Goal: Information Seeking & Learning: Learn about a topic

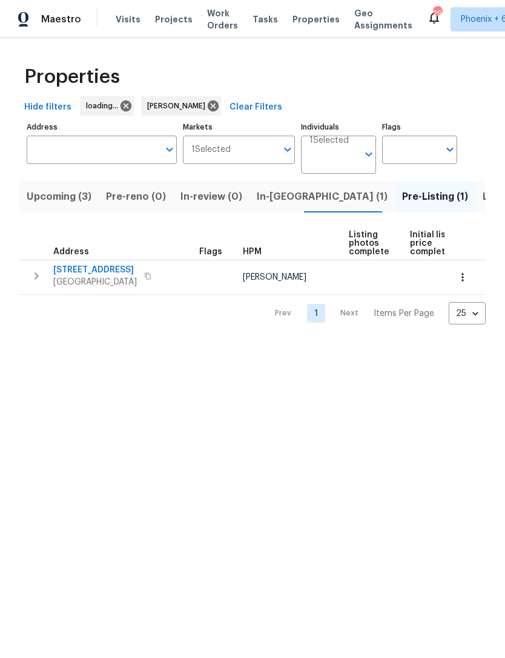
click at [72, 199] on span "Upcoming (3)" at bounding box center [59, 196] width 65 height 17
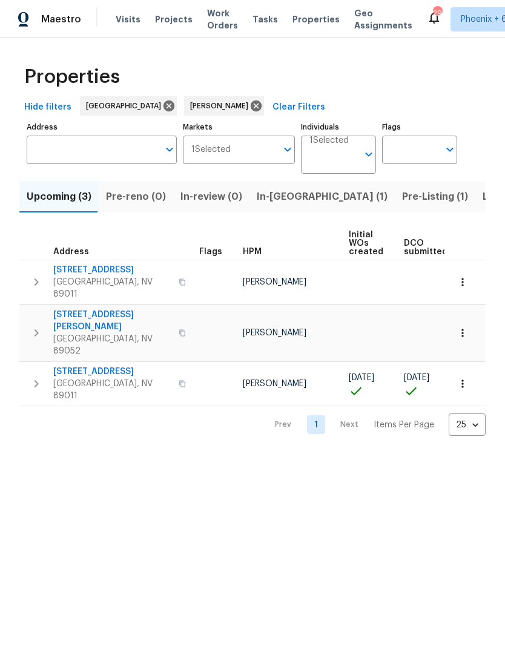
click at [105, 365] on span "[STREET_ADDRESS]" at bounding box center [112, 371] width 118 height 12
click at [468, 370] on button "button" at bounding box center [462, 383] width 27 height 27
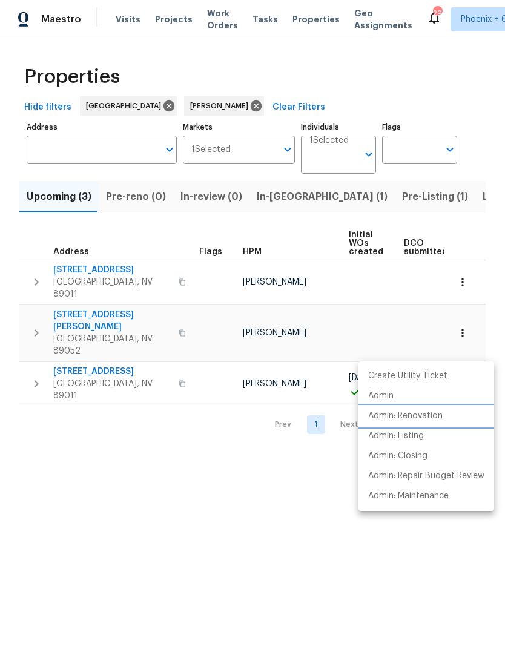
click at [423, 419] on p "Admin: Renovation" at bounding box center [405, 416] width 74 height 13
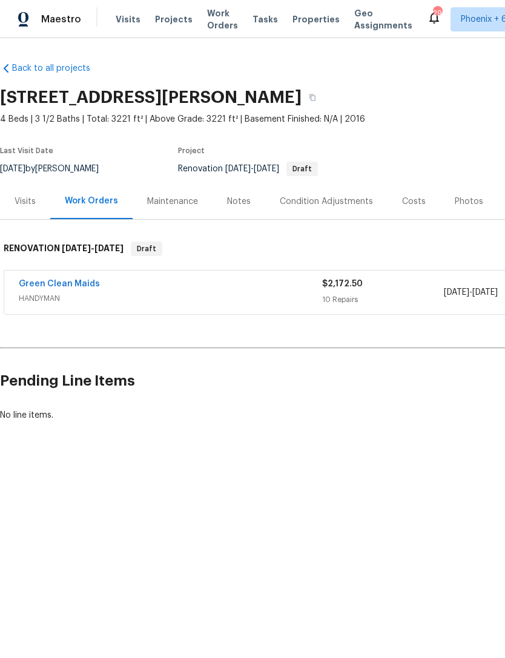
click at [70, 287] on link "Green Clean Maids" at bounding box center [59, 284] width 81 height 8
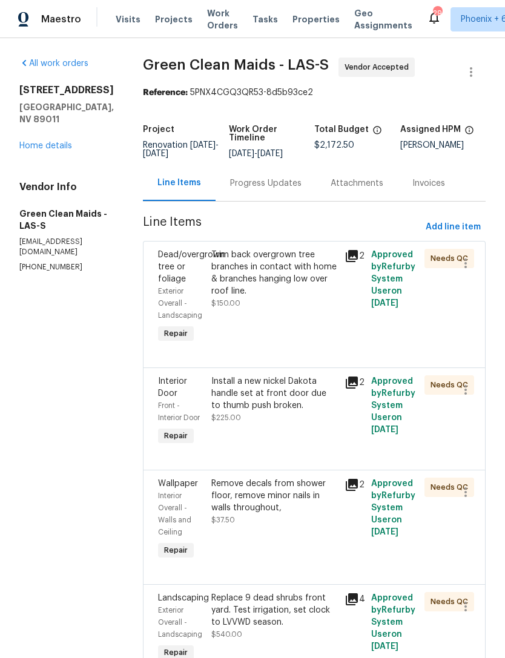
click at [275, 405] on div "Install a new nickel Dakota handle set at front door due to thumb push broken." at bounding box center [274, 393] width 126 height 36
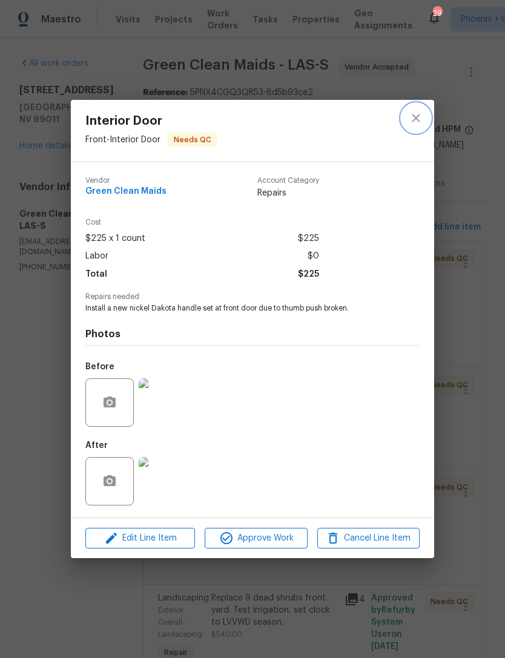
click at [422, 122] on icon "close" at bounding box center [415, 118] width 15 height 15
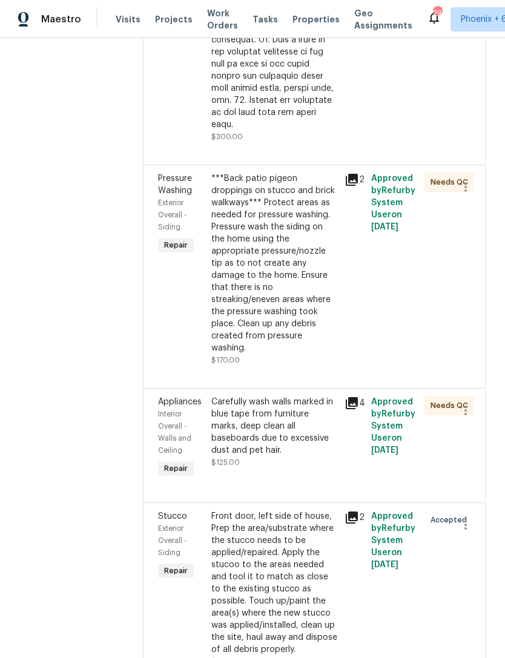
scroll to position [1417, 0]
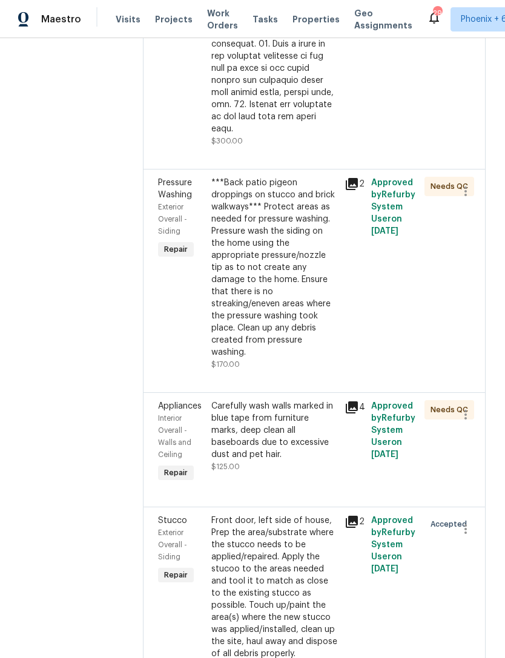
click at [292, 460] on div "Carefully wash walls marked in blue tape from furniture marks, deep clean all b…" at bounding box center [274, 430] width 126 height 61
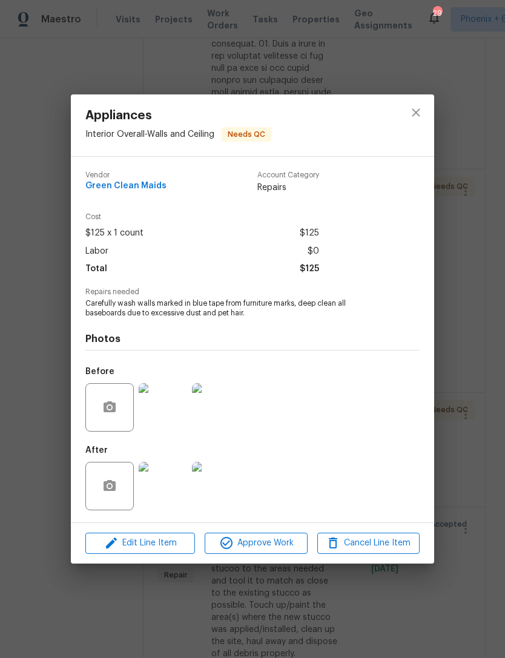
click at [172, 490] on img at bounding box center [163, 486] width 48 height 48
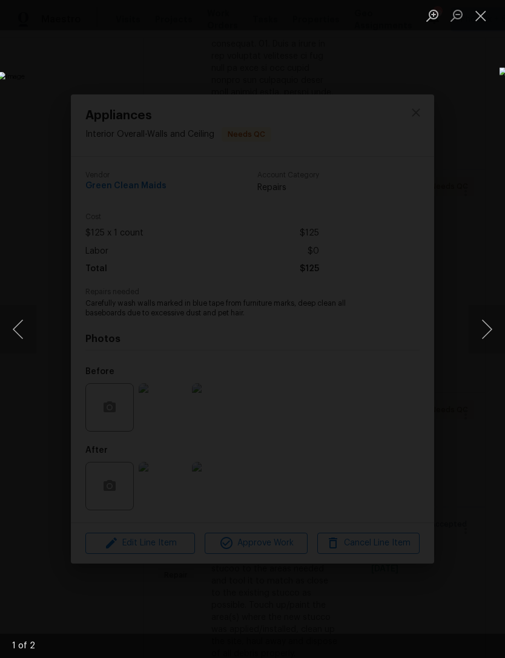
click at [490, 324] on button "Next image" at bounding box center [486, 329] width 36 height 48
